Goal: Find contact information: Find contact information

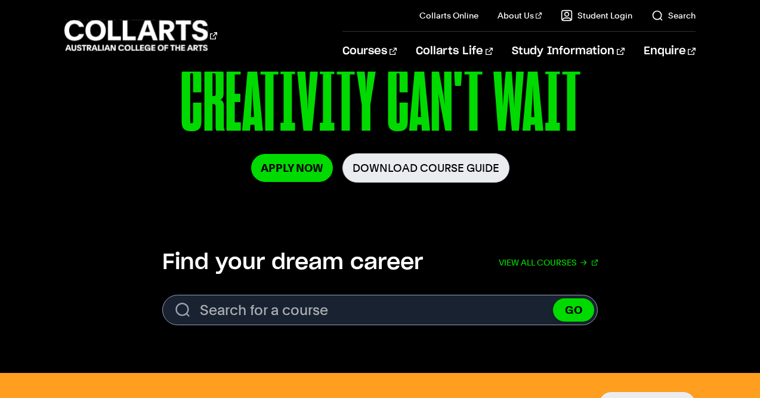
scroll to position [239, 0]
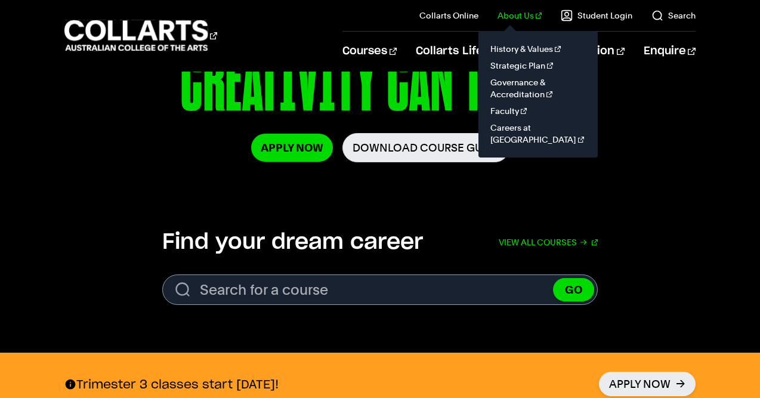
click at [525, 15] on link "About Us" at bounding box center [519, 16] width 44 height 12
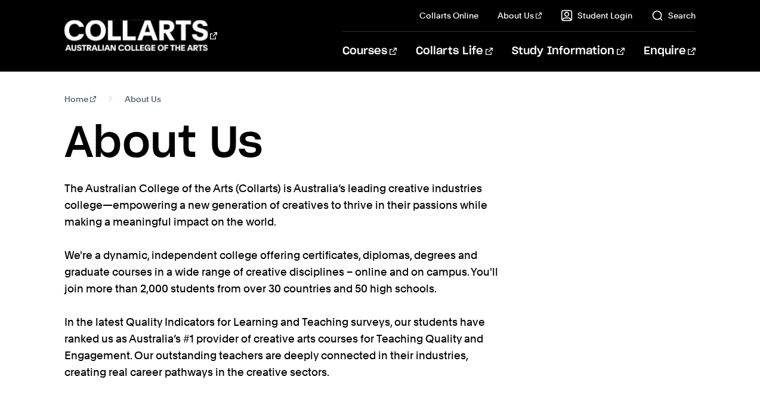
click at [331, 163] on h1 "About Us" at bounding box center [379, 144] width 630 height 54
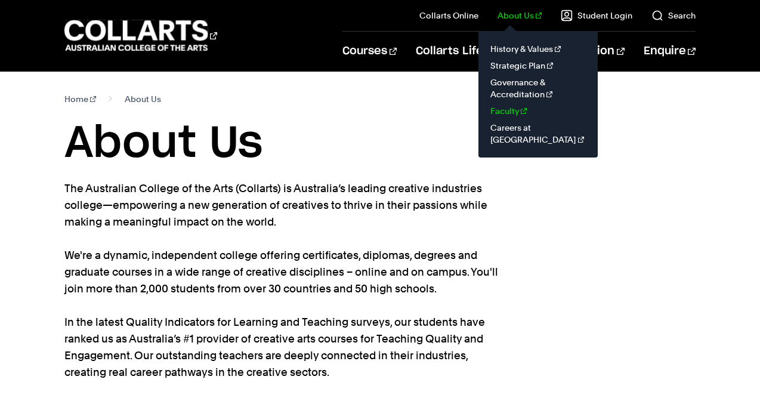
click at [506, 112] on link "Faculty" at bounding box center [538, 111] width 100 height 17
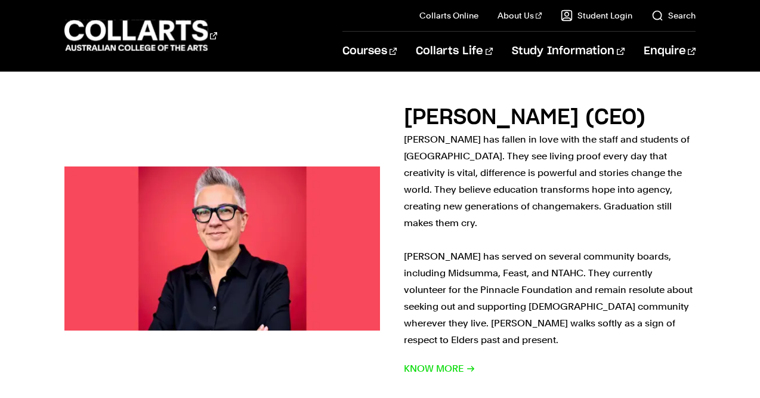
scroll to position [978, 0]
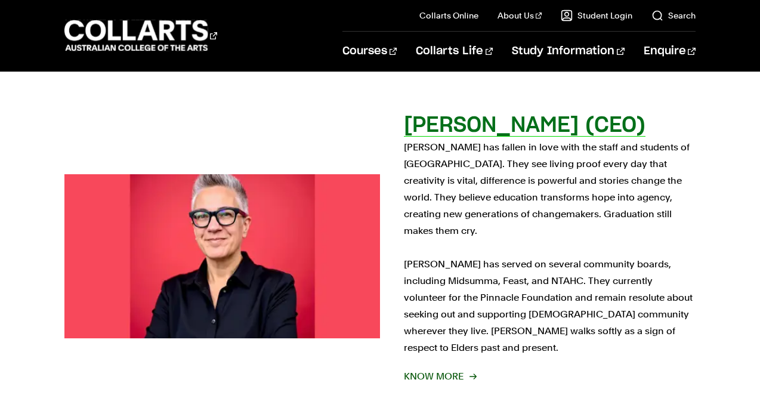
click at [426, 368] on span "Know More" at bounding box center [440, 376] width 72 height 17
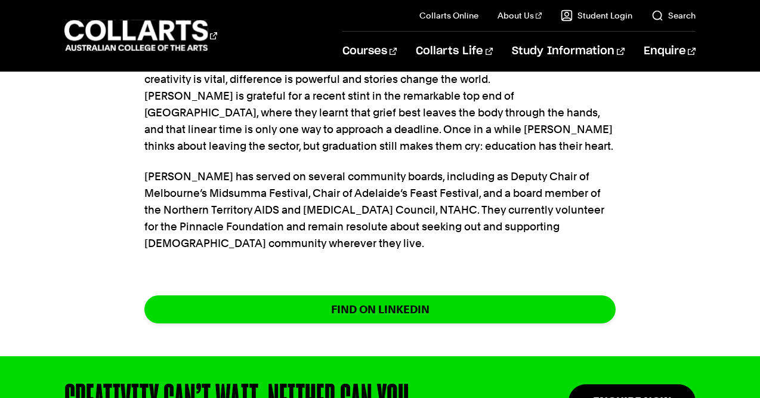
scroll to position [620, 0]
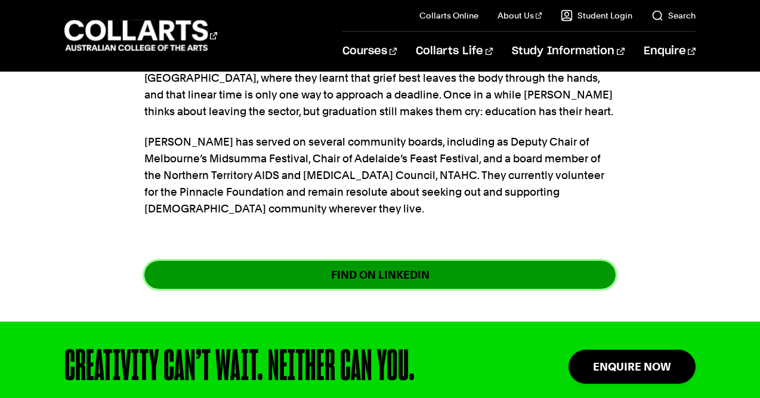
click at [416, 262] on link "FIND ON LINKEDIN" at bounding box center [379, 275] width 471 height 28
